Goal: Task Accomplishment & Management: Complete application form

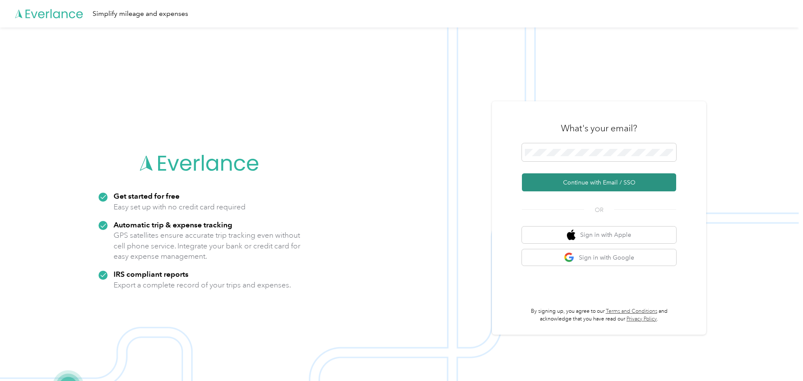
click at [596, 184] on button "Continue with Email / SSO" at bounding box center [599, 182] width 154 height 18
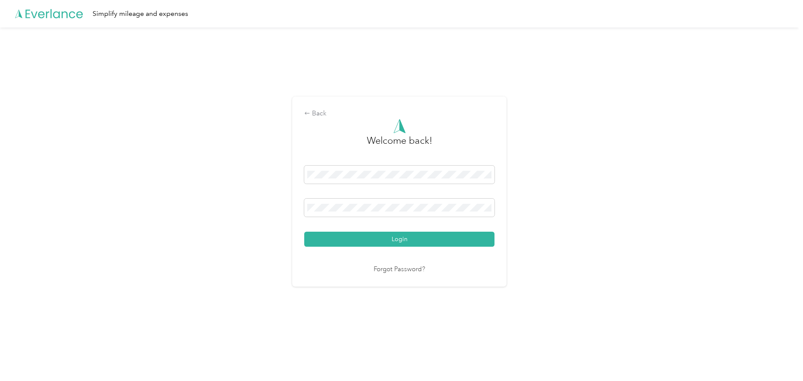
click at [397, 237] on button "Login" at bounding box center [399, 238] width 190 height 15
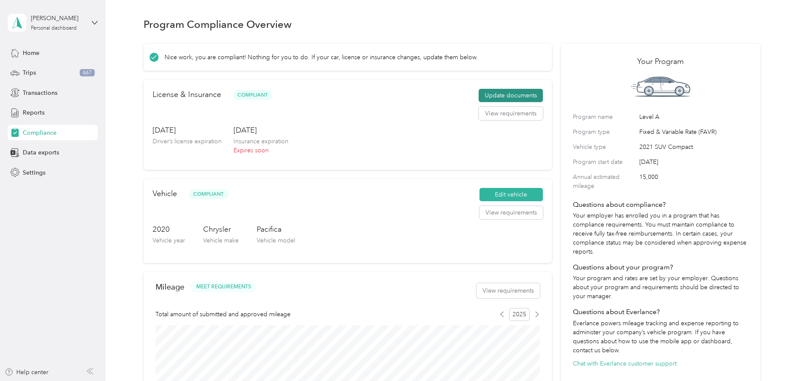
click at [524, 94] on button "Update documents" at bounding box center [511, 96] width 64 height 14
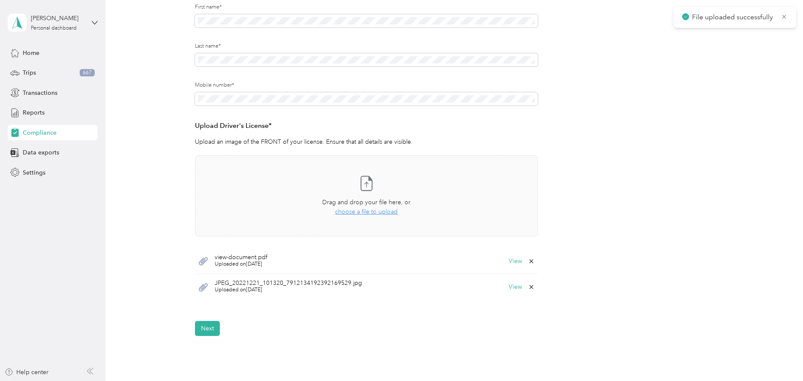
scroll to position [143, 0]
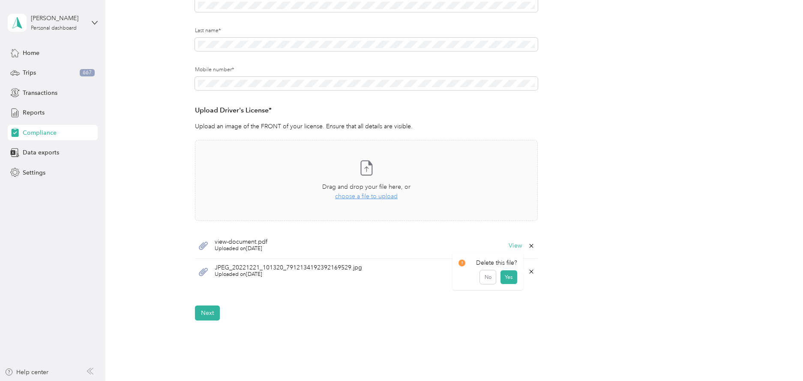
click at [529, 271] on icon at bounding box center [531, 271] width 7 height 7
click at [508, 277] on button "Yes" at bounding box center [509, 277] width 17 height 14
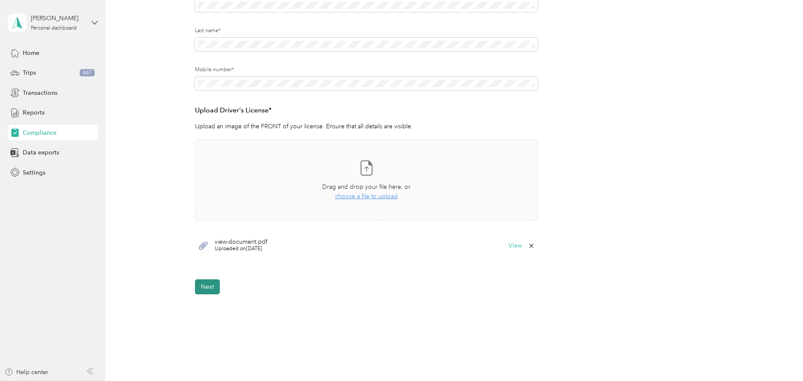
click at [210, 288] on button "Next" at bounding box center [207, 286] width 25 height 15
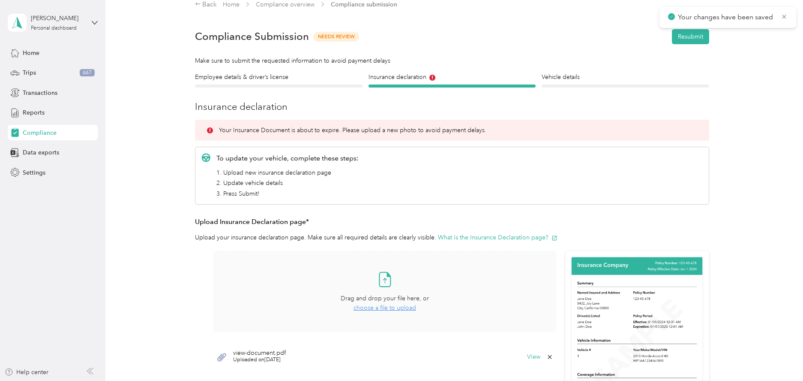
scroll to position [11, 0]
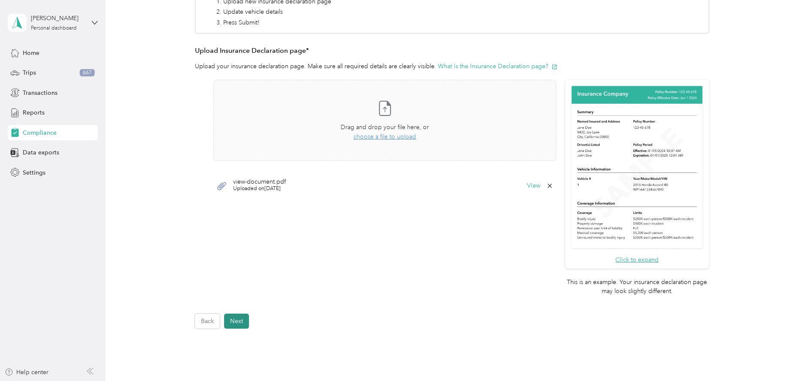
click at [237, 319] on button "Next" at bounding box center [236, 320] width 25 height 15
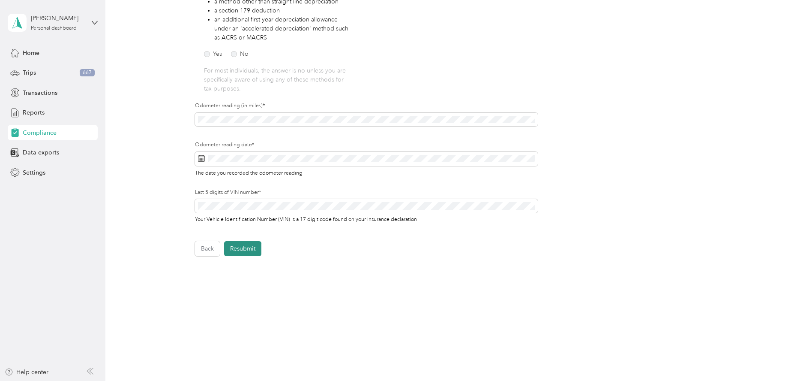
click at [246, 249] on button "Resubmit" at bounding box center [242, 248] width 37 height 15
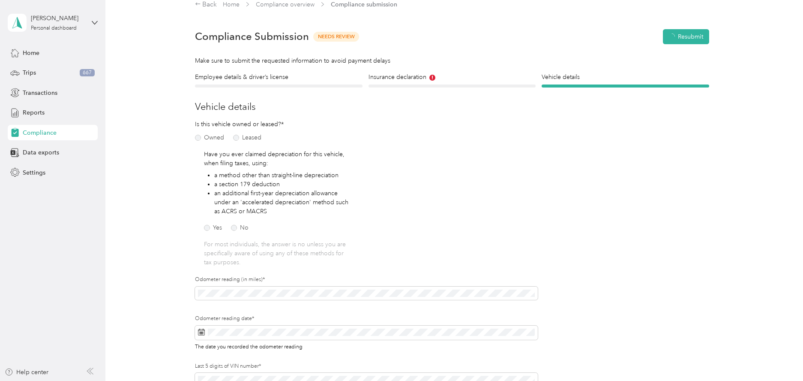
scroll to position [11, 0]
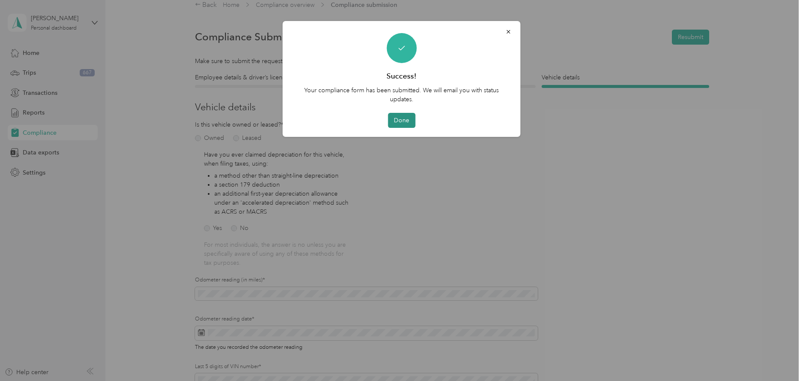
click at [406, 114] on button "Done" at bounding box center [401, 120] width 27 height 15
